Goal: Task Accomplishment & Management: Manage account settings

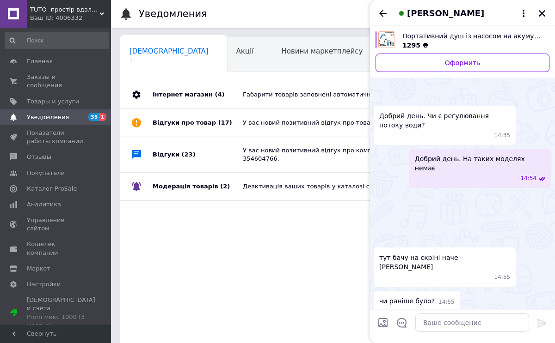
scroll to position [459, 0]
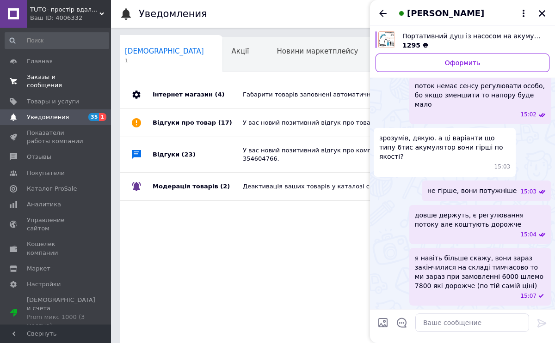
click at [43, 72] on link "Заказы и сообщения 0 0" at bounding box center [57, 81] width 114 height 24
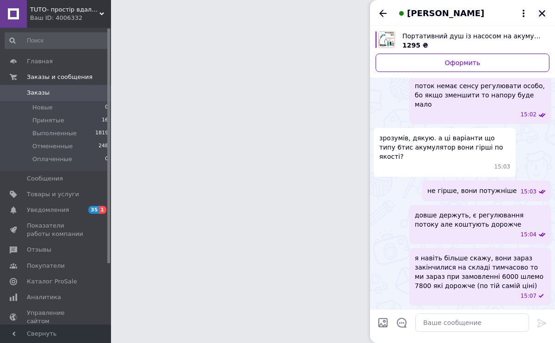
click at [538, 13] on icon "Закрыть" at bounding box center [542, 13] width 8 height 8
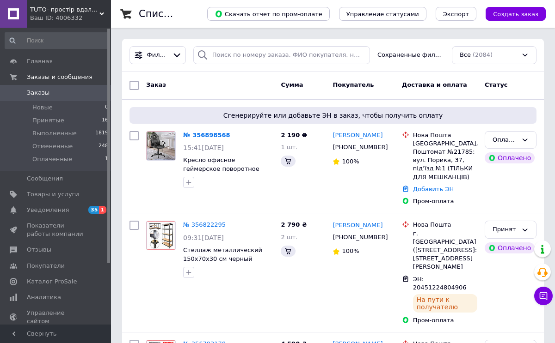
click at [46, 91] on span "Заказы" at bounding box center [38, 93] width 23 height 8
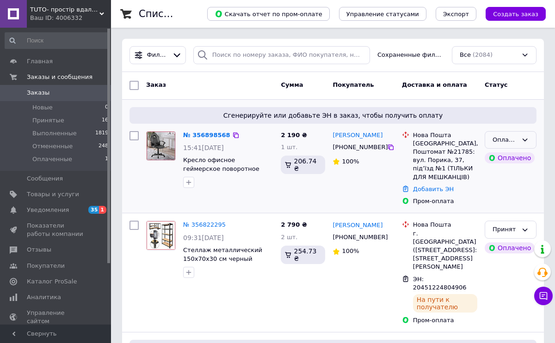
click at [524, 138] on icon at bounding box center [524, 139] width 7 height 7
click at [512, 156] on li "Принят" at bounding box center [510, 159] width 51 height 17
click at [201, 135] on link "№ 356898568" at bounding box center [204, 135] width 43 height 7
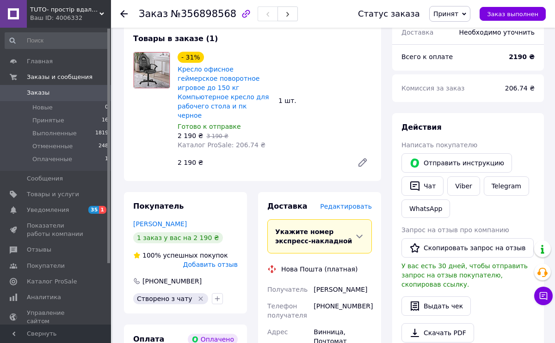
scroll to position [447, 0]
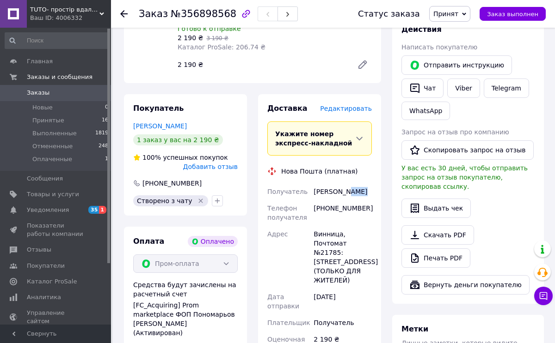
drag, startPoint x: 345, startPoint y: 164, endPoint x: 370, endPoint y: 164, distance: 24.5
click at [370, 184] on div "Савченко Алла" at bounding box center [343, 192] width 62 height 17
copy div "Алла"
drag, startPoint x: 315, startPoint y: 165, endPoint x: 343, endPoint y: 166, distance: 28.2
click at [343, 184] on div "Савченко Алла" at bounding box center [343, 192] width 62 height 17
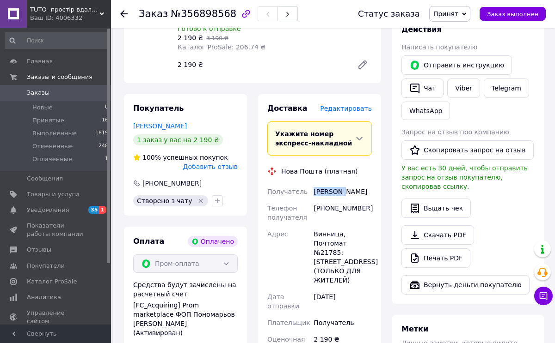
copy div "Савченко"
drag, startPoint x: 330, startPoint y: 183, endPoint x: 371, endPoint y: 183, distance: 41.6
click at [371, 200] on div "[PHONE_NUMBER]" at bounding box center [343, 213] width 62 height 26
copy div "980793203"
drag, startPoint x: 315, startPoint y: 205, endPoint x: 342, endPoint y: 206, distance: 26.4
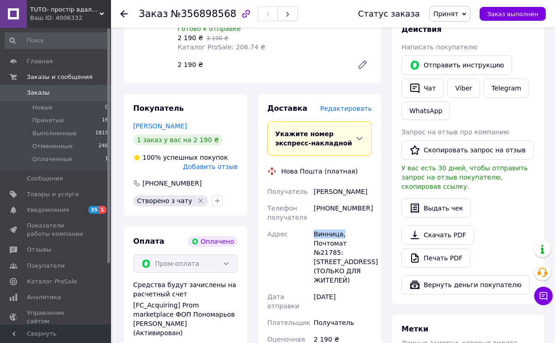
click at [342, 226] on div "Винница, Почтомат №21785: ул. Порика, 37, подъезд №1 (ТОЛЬКО ДЛЯ ЖИТЕЛЕЙ)" at bounding box center [343, 257] width 62 height 63
copy div "Винница,"
click at [44, 94] on span "Заказы" at bounding box center [38, 93] width 23 height 8
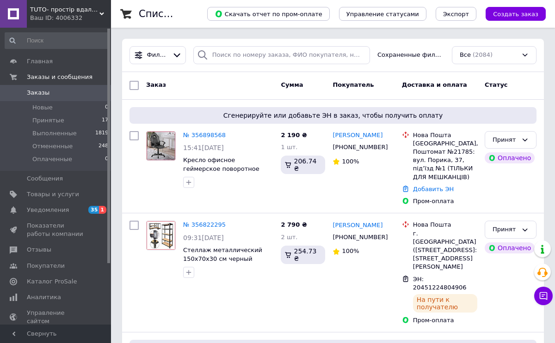
click at [51, 94] on span "Заказы" at bounding box center [56, 93] width 59 height 8
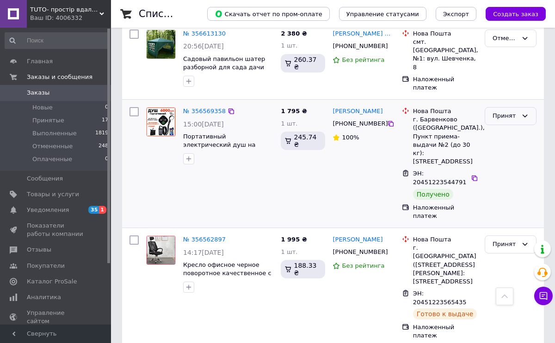
scroll to position [1340, 0]
click at [509, 111] on div "Принят" at bounding box center [504, 116] width 25 height 10
click at [508, 127] on li "Выполнен" at bounding box center [510, 135] width 51 height 17
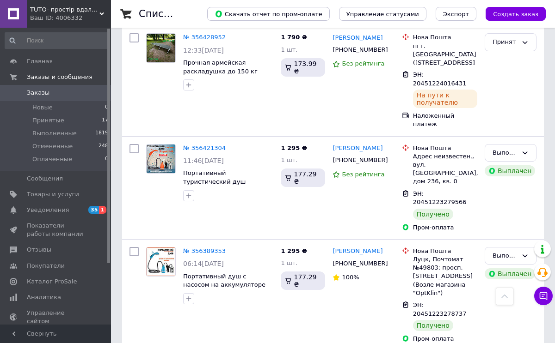
scroll to position [1888, 0]
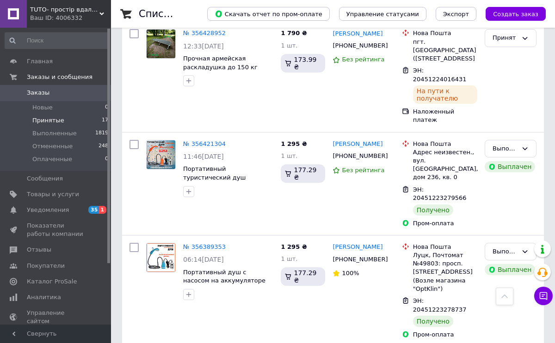
click at [74, 119] on li "Принятые 17" at bounding box center [57, 120] width 114 height 13
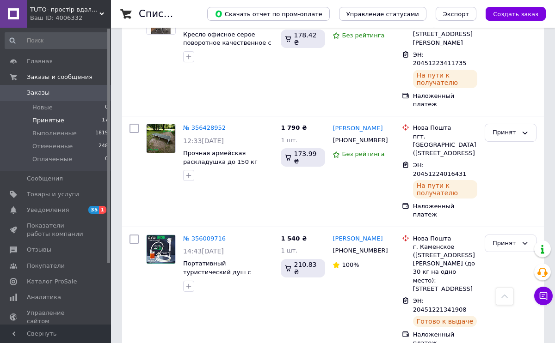
scroll to position [1643, 0]
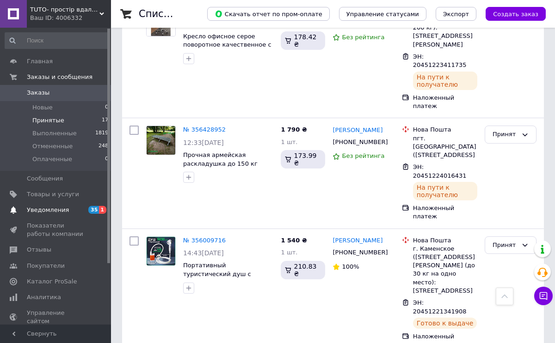
click at [93, 209] on span "35" at bounding box center [93, 210] width 11 height 8
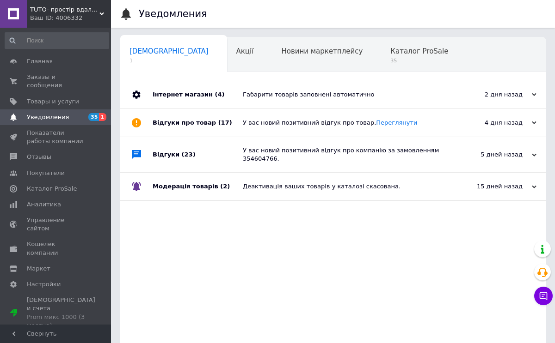
scroll to position [0, 5]
click at [29, 81] on span "Заказы и сообщения" at bounding box center [56, 81] width 59 height 17
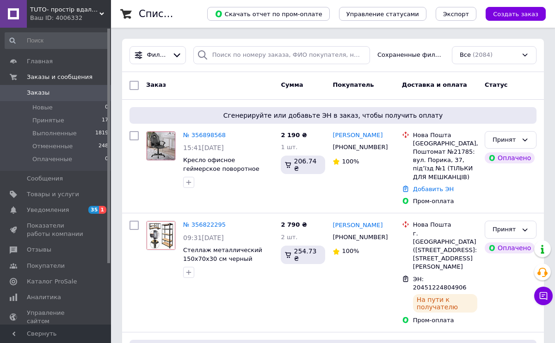
click at [42, 93] on span "Заказы" at bounding box center [38, 93] width 23 height 8
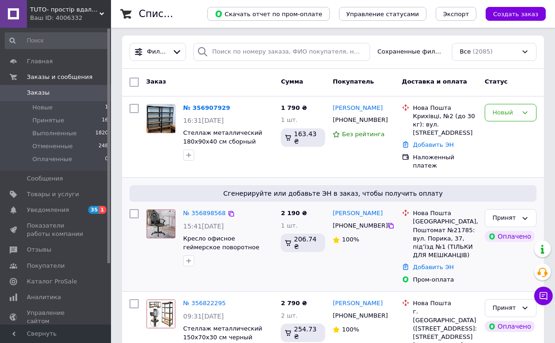
scroll to position [4, 0]
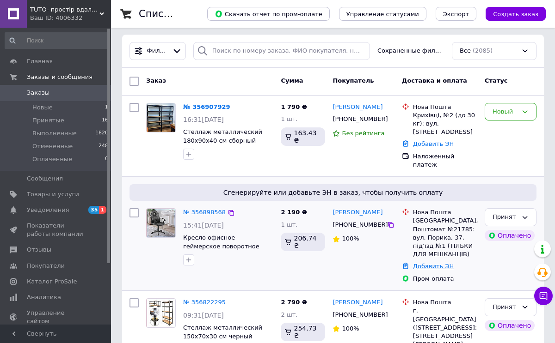
click at [431, 263] on link "Добавить ЭН" at bounding box center [433, 266] width 41 height 7
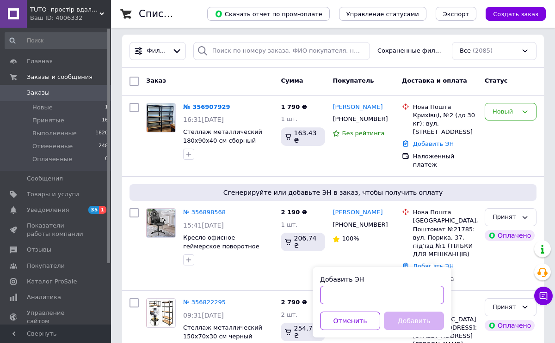
click at [349, 296] on input "Добавить ЭН" at bounding box center [382, 295] width 124 height 18
paste input "20451225231759"
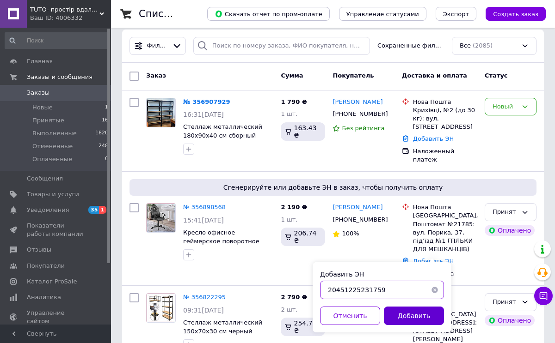
type input "20451225231759"
click at [398, 313] on button "Добавить" at bounding box center [414, 316] width 60 height 18
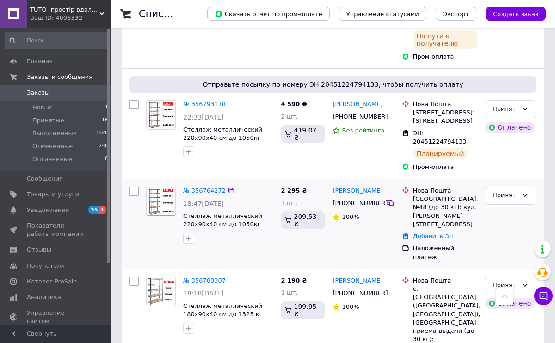
scroll to position [410, 0]
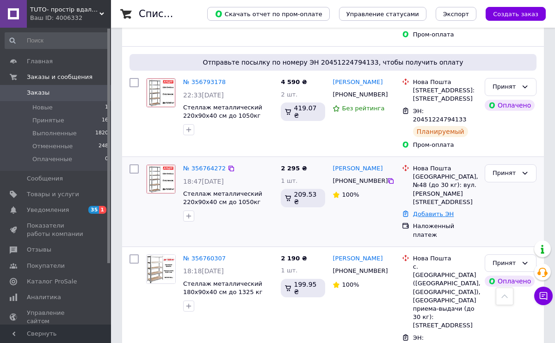
click at [427, 211] on link "Добавить ЭН" at bounding box center [433, 214] width 41 height 7
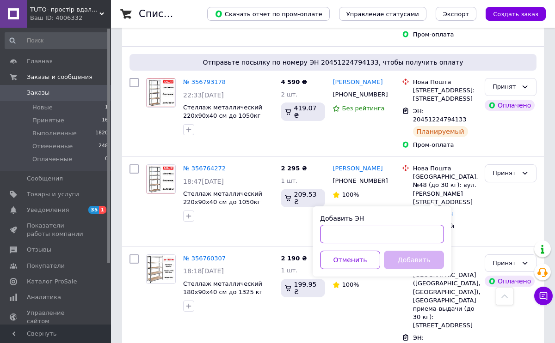
click at [354, 239] on input "Добавить ЭН" at bounding box center [382, 234] width 124 height 18
paste input "20451224810646"
type input "20451224810646"
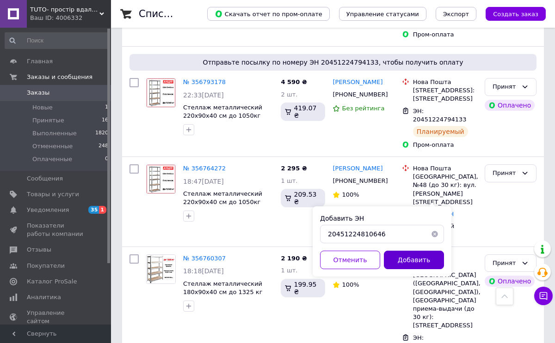
click at [409, 254] on button "Добавить" at bounding box center [414, 260] width 60 height 18
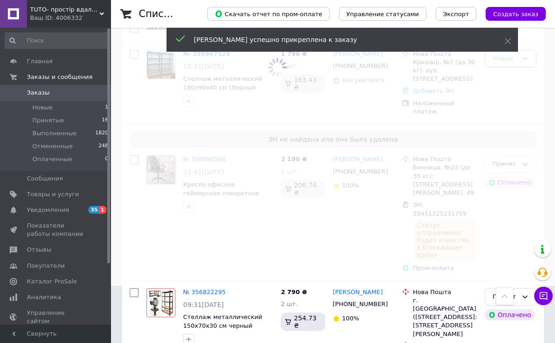
scroll to position [0, 0]
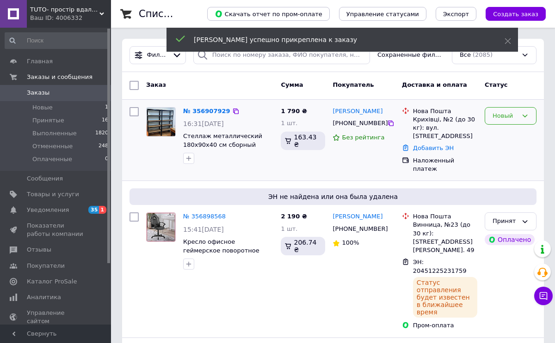
click at [507, 110] on div "Новый" at bounding box center [510, 116] width 52 height 18
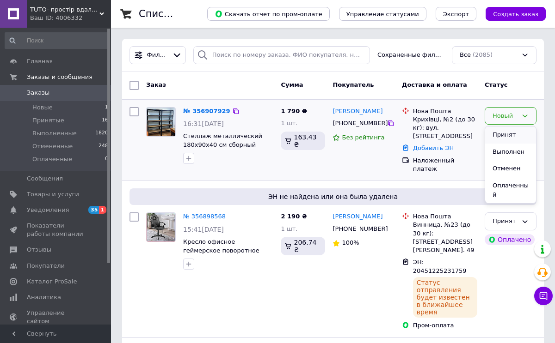
click at [505, 135] on li "Принят" at bounding box center [510, 135] width 51 height 17
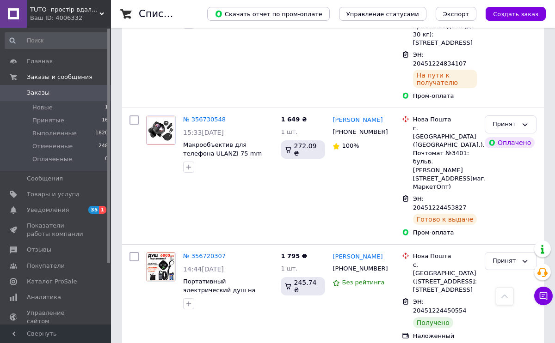
scroll to position [748, 0]
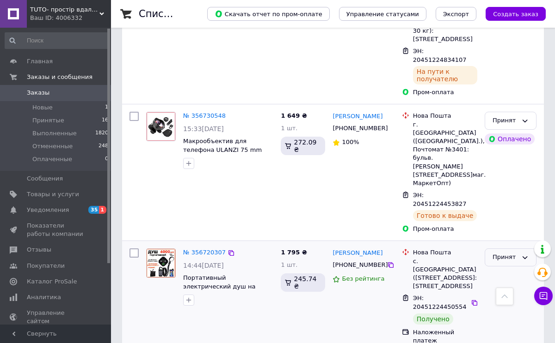
click at [507, 253] on div "Принят" at bounding box center [504, 258] width 25 height 10
click at [505, 269] on li "Выполнен" at bounding box center [510, 277] width 51 height 17
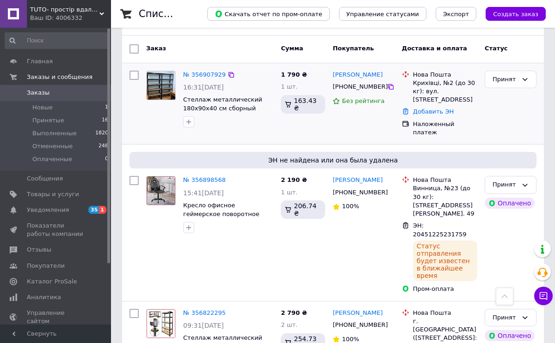
scroll to position [0, 0]
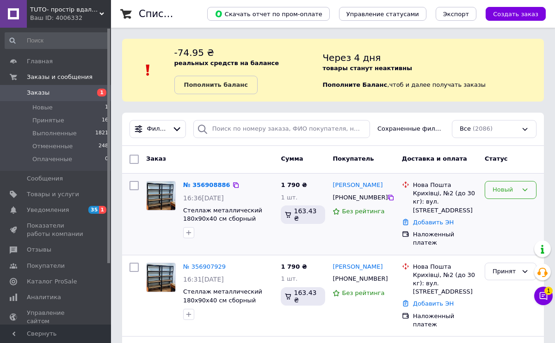
click at [508, 196] on div "Новый" at bounding box center [510, 190] width 52 height 18
click at [504, 209] on li "Принят" at bounding box center [510, 209] width 51 height 17
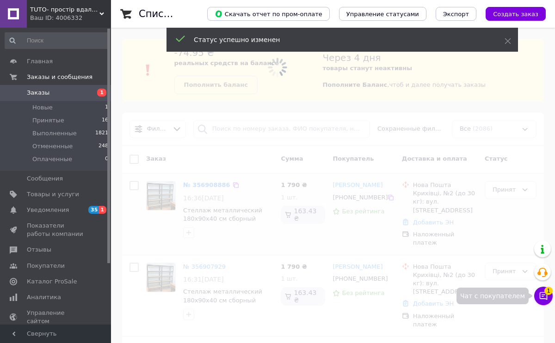
click at [539, 299] on icon at bounding box center [543, 296] width 9 height 9
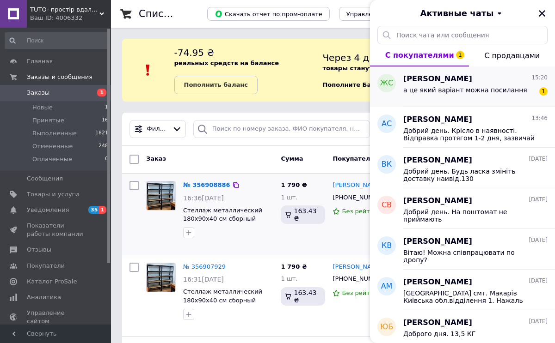
click at [471, 98] on div "а це який варіант можна посилання" at bounding box center [465, 92] width 124 height 13
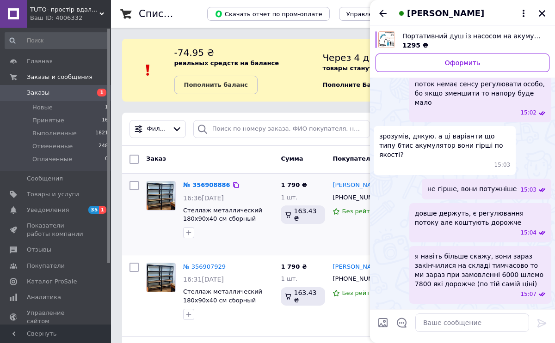
scroll to position [500, 0]
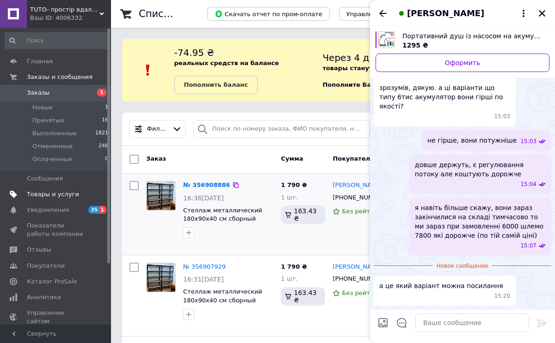
click at [48, 197] on span "Товары и услуги" at bounding box center [53, 194] width 52 height 8
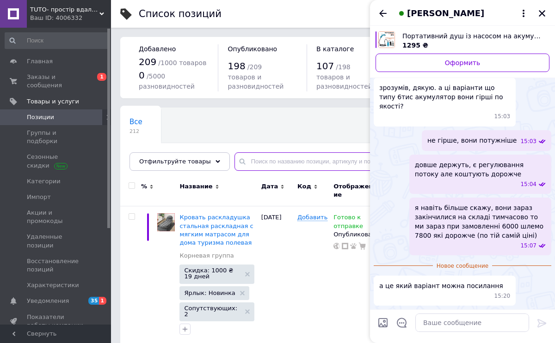
click at [275, 158] on input "text" at bounding box center [385, 162] width 302 height 18
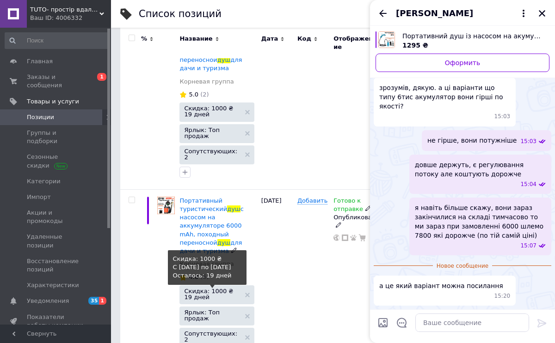
scroll to position [369, 0]
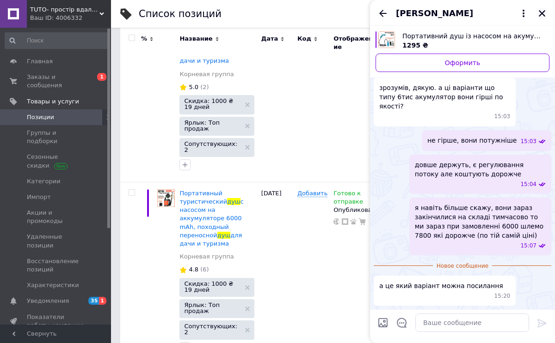
type input "душ"
click at [540, 12] on icon "Закрыть" at bounding box center [542, 13] width 6 height 6
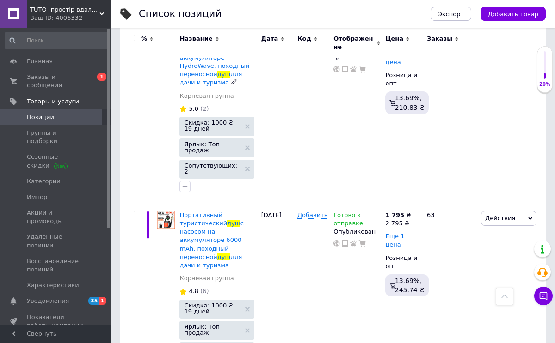
scroll to position [360, 0]
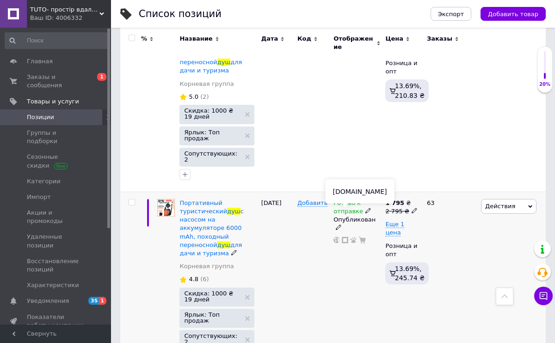
click at [345, 237] on icon at bounding box center [345, 240] width 6 height 6
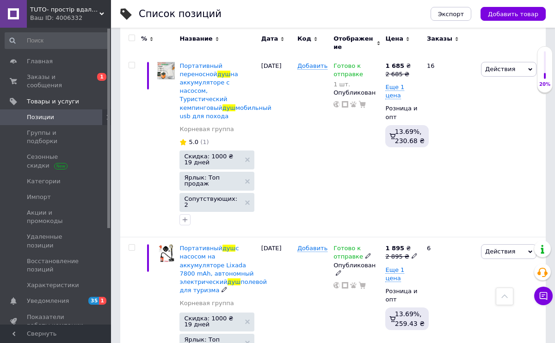
scroll to position [1518, 0]
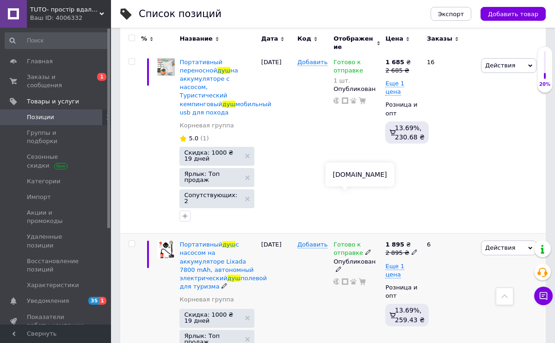
click at [344, 279] on icon at bounding box center [345, 282] width 6 height 6
click at [40, 78] on span "Заказы и сообщения" at bounding box center [56, 81] width 59 height 17
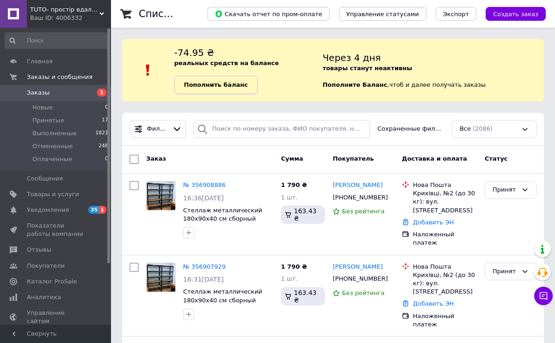
click at [223, 82] on b "Пополнить баланс" at bounding box center [216, 84] width 64 height 7
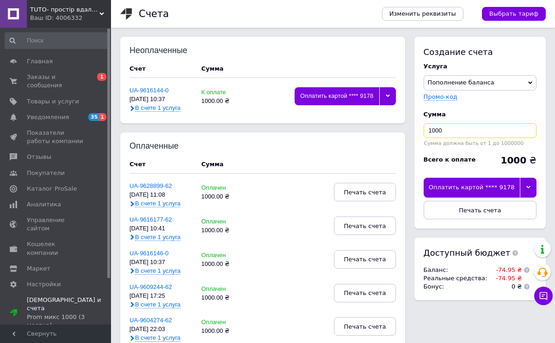
click at [431, 133] on input "1000" at bounding box center [479, 130] width 113 height 15
type input "2000"
click at [511, 206] on button "Печать счета" at bounding box center [479, 210] width 113 height 18
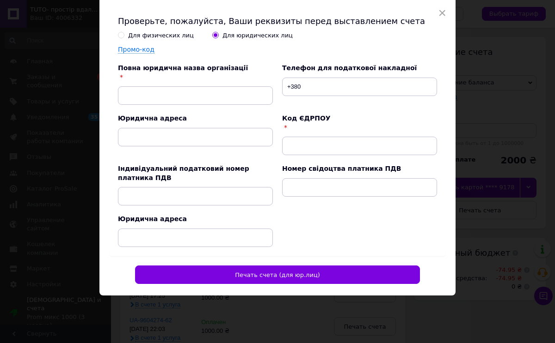
click at [179, 36] on div "Для физических лиц" at bounding box center [161, 35] width 66 height 8
click at [124, 36] on input "Для физических лиц" at bounding box center [121, 35] width 6 height 6
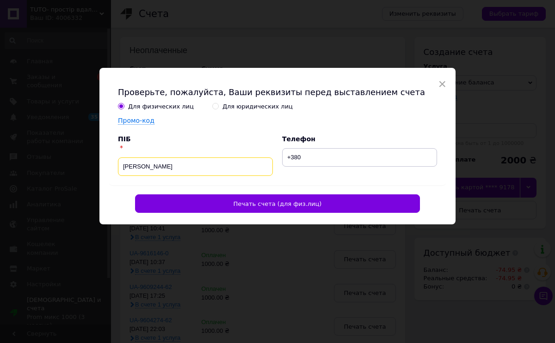
drag, startPoint x: 199, startPoint y: 173, endPoint x: 115, endPoint y: 166, distance: 84.4
click at [115, 166] on div "ПІБ [PERSON_NAME]" at bounding box center [191, 155] width 164 height 41
click at [174, 167] on input "Пономарьов" at bounding box center [195, 167] width 155 height 18
type input "[PERSON_NAME]"
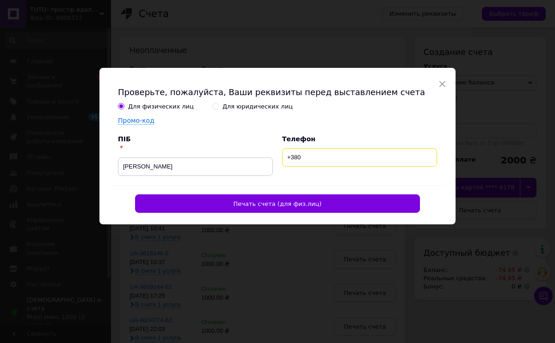
click at [302, 159] on input "+380" at bounding box center [359, 157] width 155 height 18
type input "[PHONE_NUMBER]"
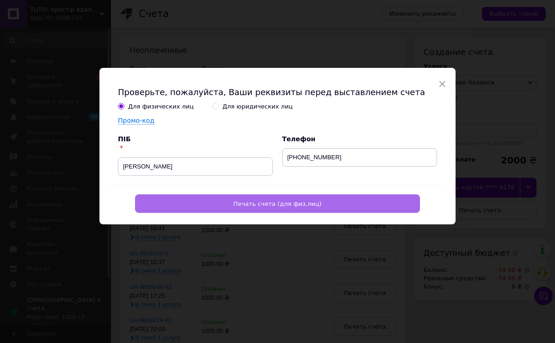
click at [313, 200] on button "Печать счета (для физ.лиц)" at bounding box center [277, 204] width 285 height 18
